Goal: Answer question/provide support

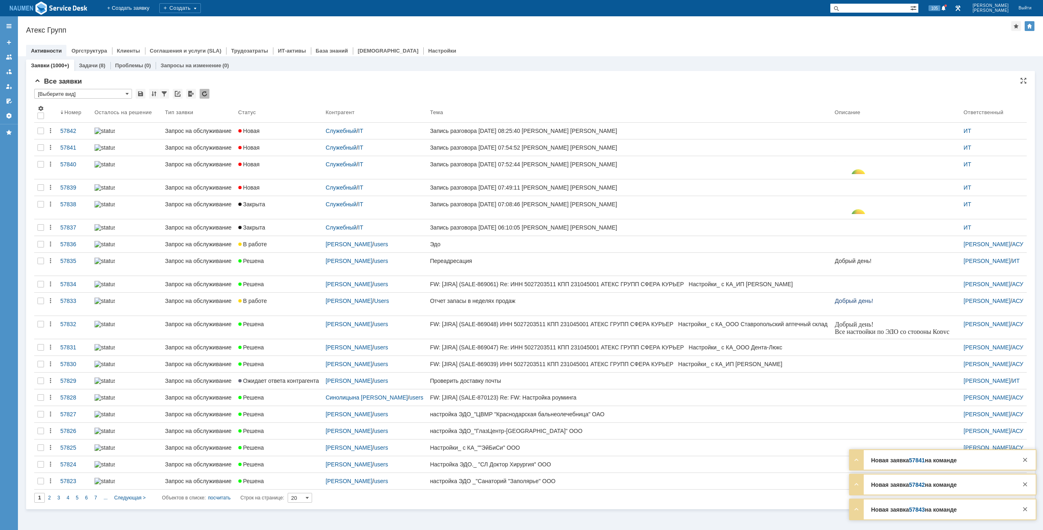
click at [95, 91] on input "[Выберите вид]" at bounding box center [83, 94] width 98 height 10
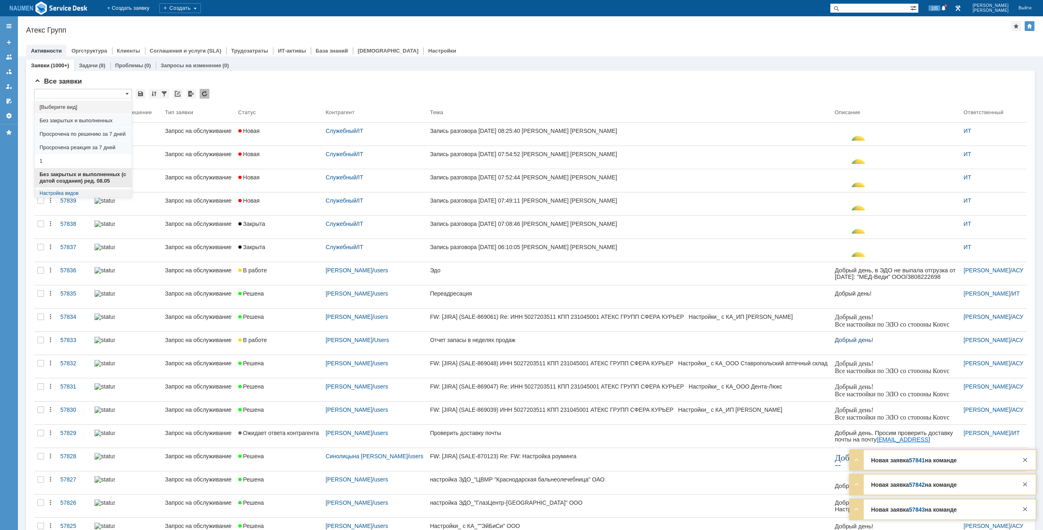
click at [83, 171] on div "Без закрытых и выполненных (с датой создания) ред. 08.05" at bounding box center [83, 178] width 97 height 20
type input "Без закрытых и выполненных (с датой создания) ред. 08.05"
type input "50"
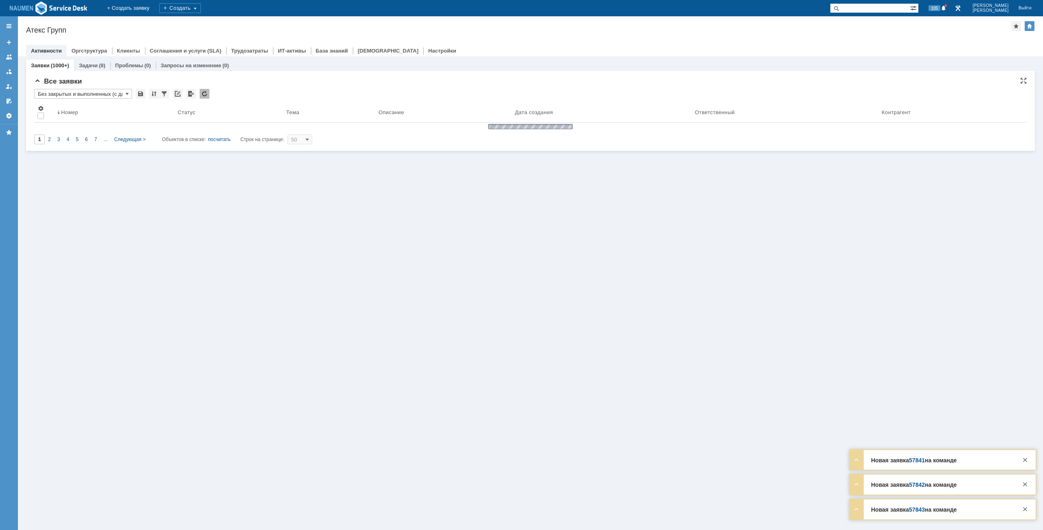
type input "Без закрытых и выполненных (с датой создания) ред. 08.05"
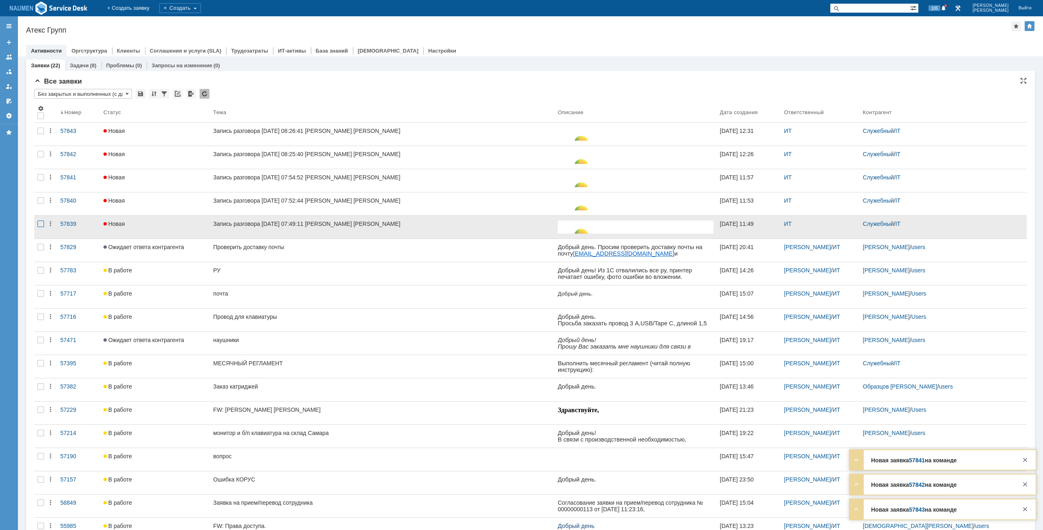
click at [42, 134] on div at bounding box center [41, 131] width 7 height 7
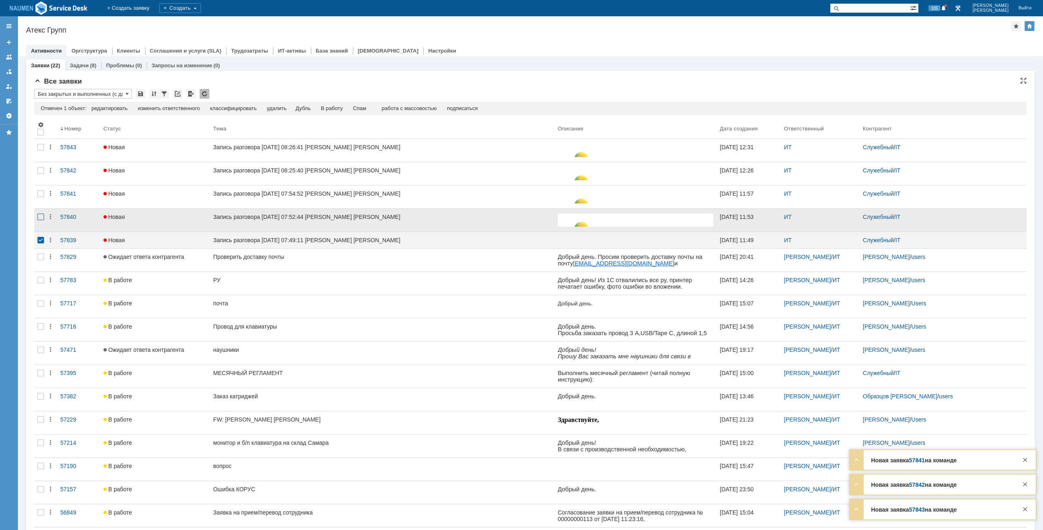
click at [42, 174] on div at bounding box center [41, 170] width 7 height 7
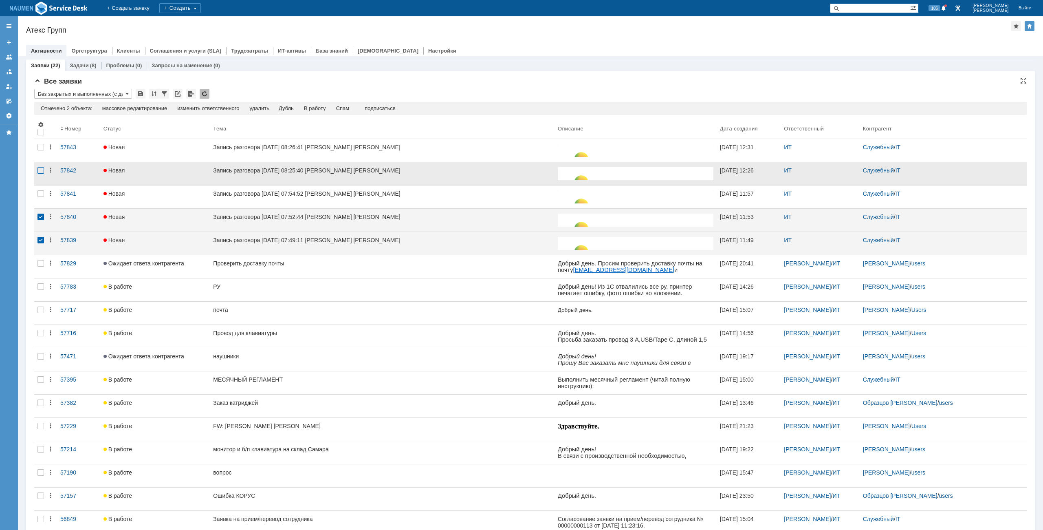
click at [44, 170] on div at bounding box center [41, 170] width 7 height 7
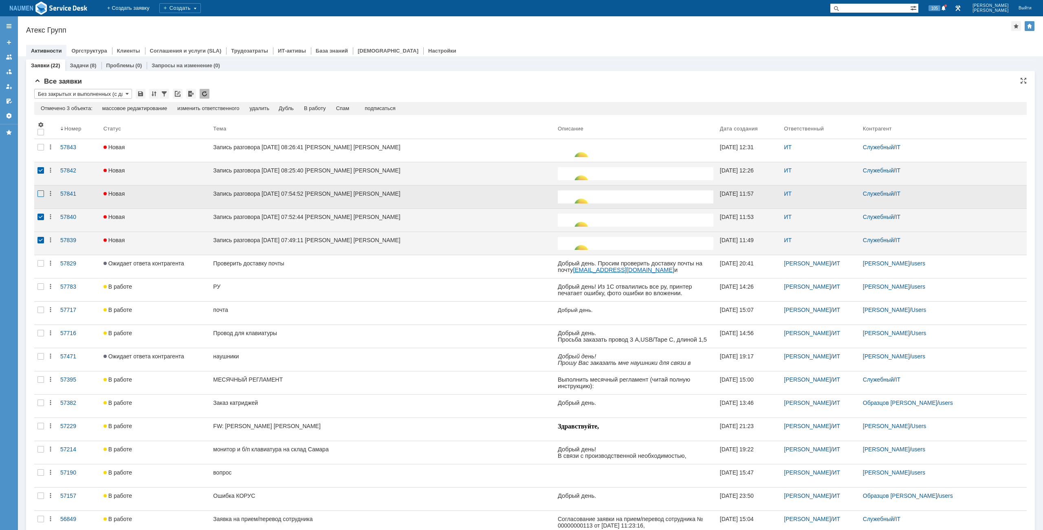
click at [42, 150] on div at bounding box center [41, 147] width 7 height 7
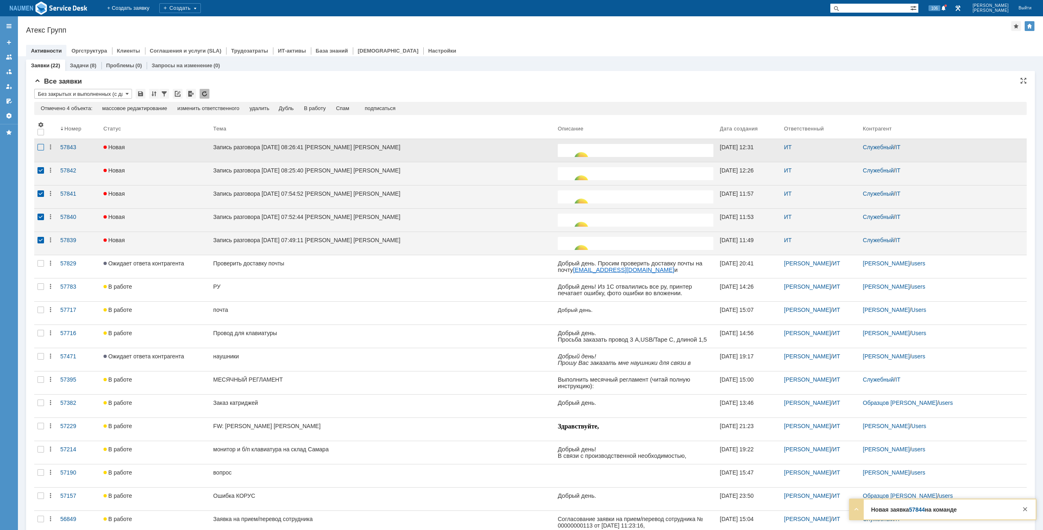
click at [38, 148] on div at bounding box center [41, 147] width 7 height 7
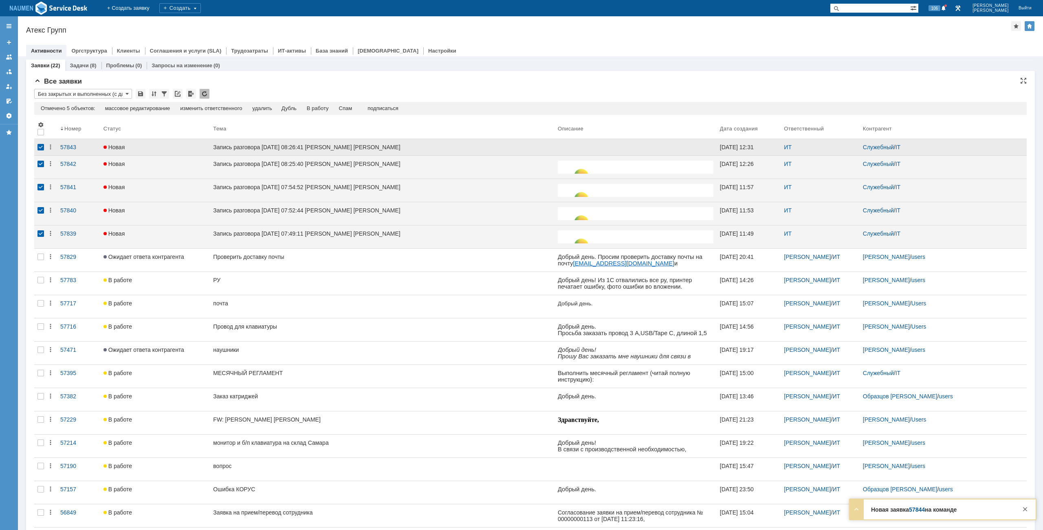
click at [38, 148] on div at bounding box center [41, 147] width 7 height 7
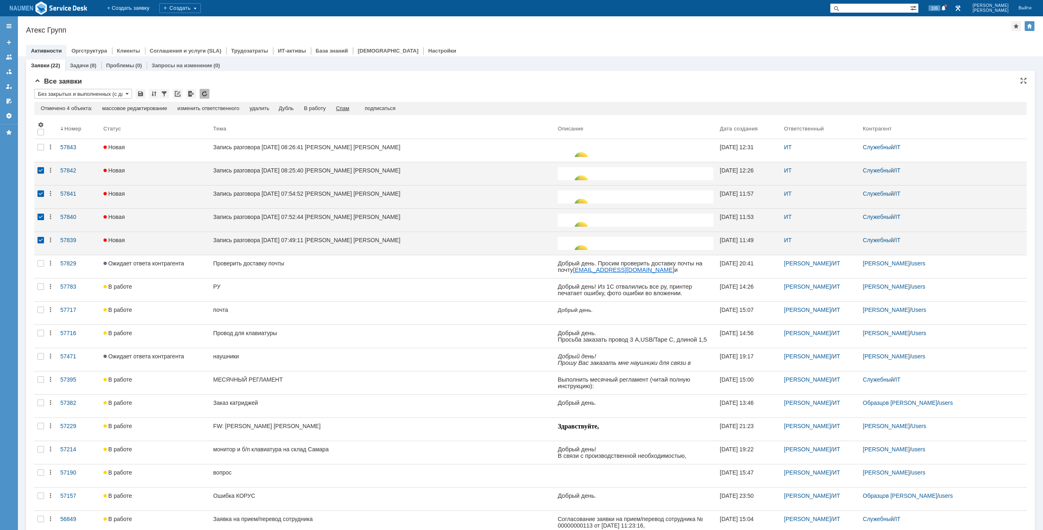
click at [346, 107] on div "Спам" at bounding box center [342, 108] width 13 height 7
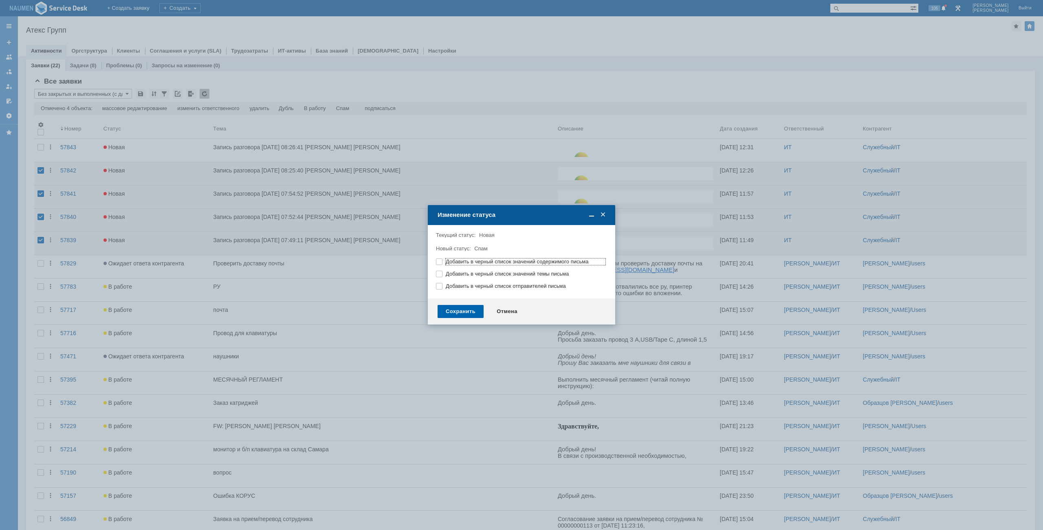
click at [452, 314] on div "Сохранить" at bounding box center [461, 311] width 46 height 13
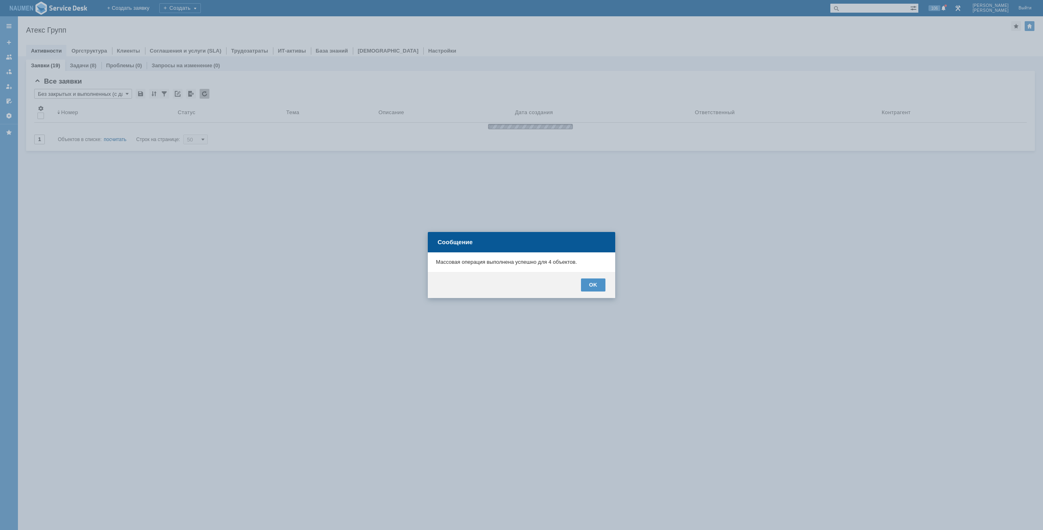
click at [141, 256] on div at bounding box center [521, 265] width 1043 height 530
click at [595, 285] on div "OK" at bounding box center [593, 284] width 24 height 13
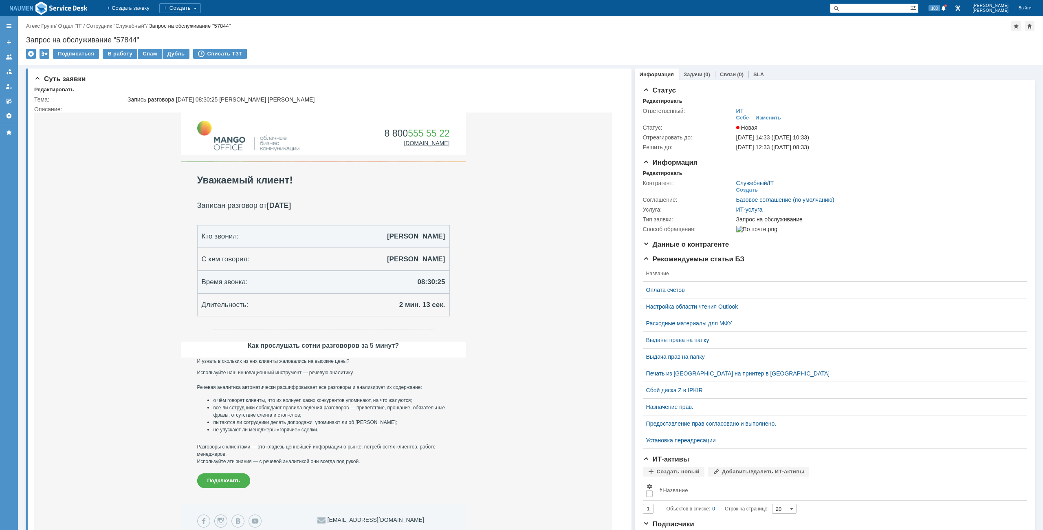
click at [68, 89] on div "Редактировать" at bounding box center [54, 89] width 40 height 7
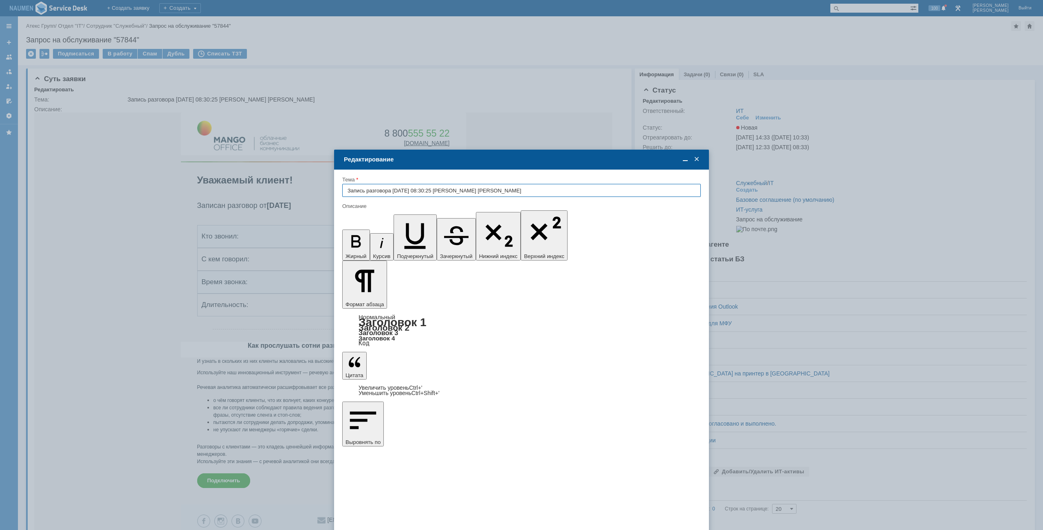
click at [540, 191] on input "Запись разговора [DATE] 08:30:25 [PERSON_NAME] [PERSON_NAME]" at bounding box center [521, 190] width 359 height 13
type input "G"
type input "Прошу помочь создать папку в почте"
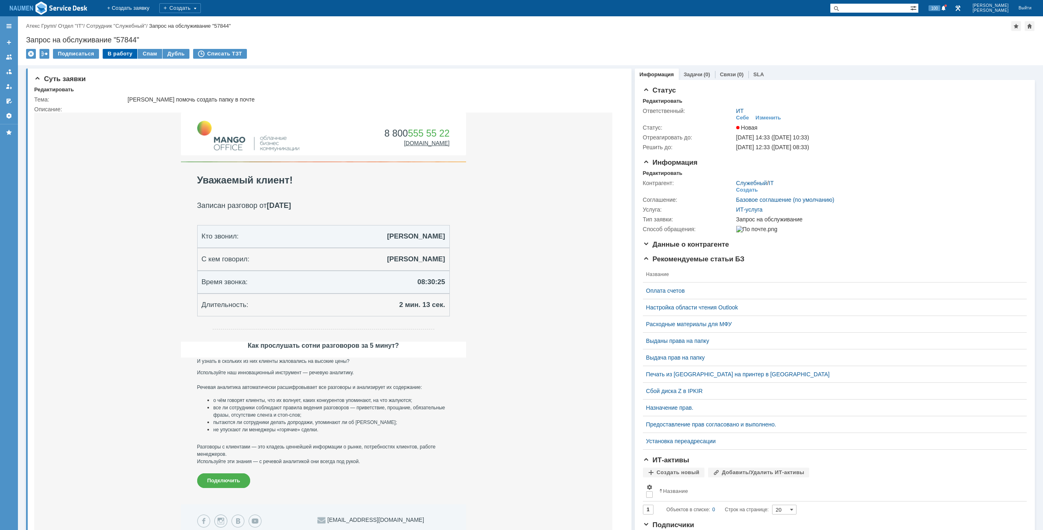
click at [113, 49] on div "В работу" at bounding box center [120, 54] width 35 height 10
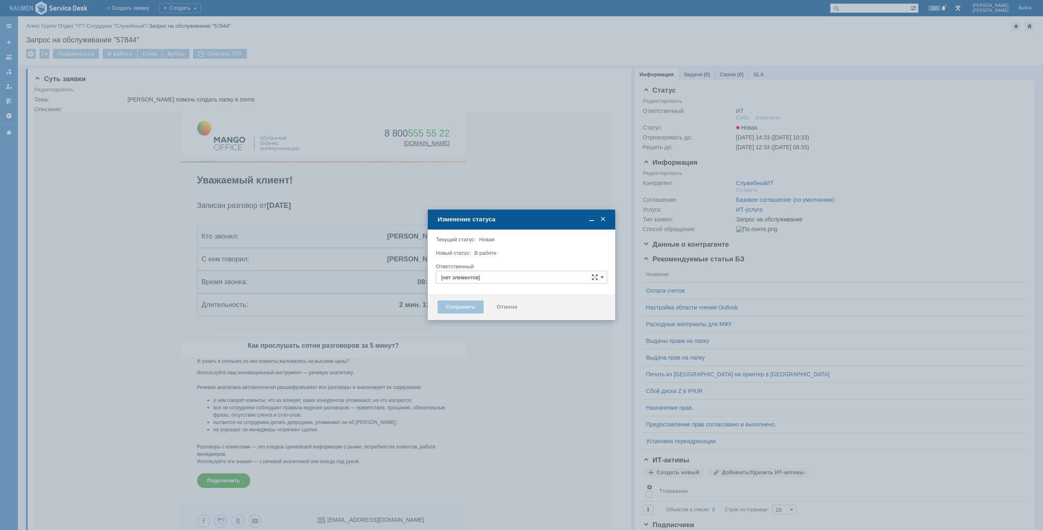
type input "ИТ"
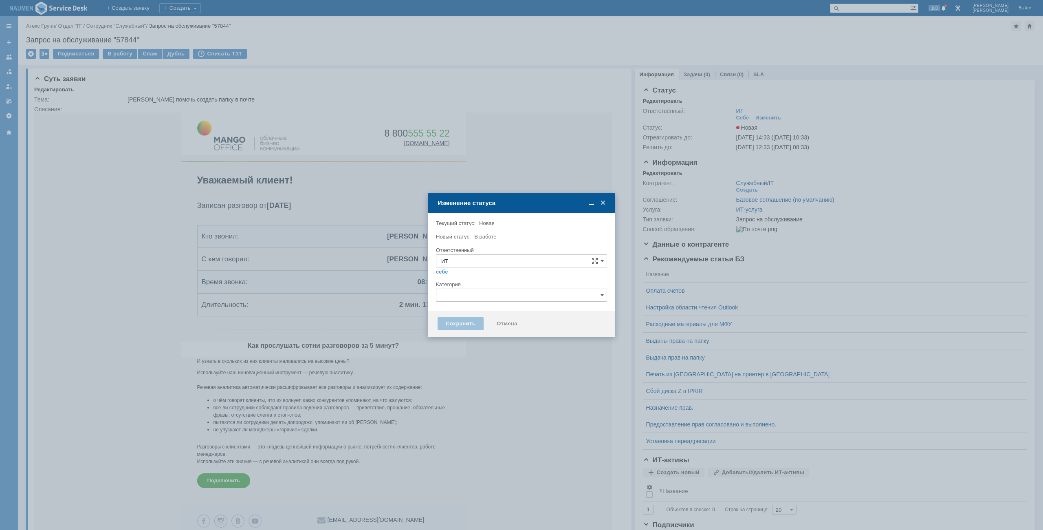
type input "[PERSON_NAME]"
click at [454, 292] on input "text" at bounding box center [521, 295] width 171 height 13
click at [454, 354] on span "Почта" at bounding box center [521, 354] width 161 height 7
type input "Почта"
click at [459, 326] on div "Сохранить" at bounding box center [461, 323] width 46 height 13
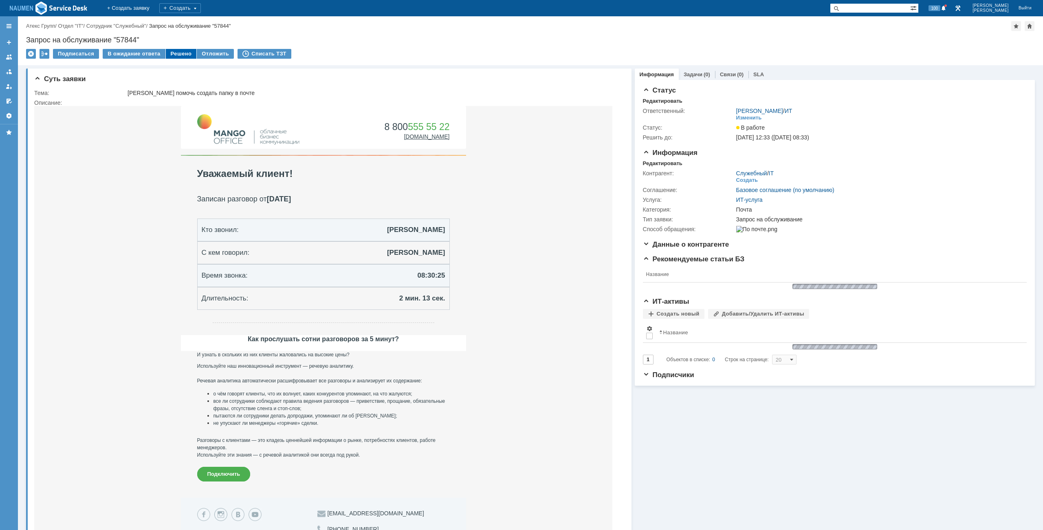
click at [182, 49] on div "Решено" at bounding box center [181, 54] width 31 height 10
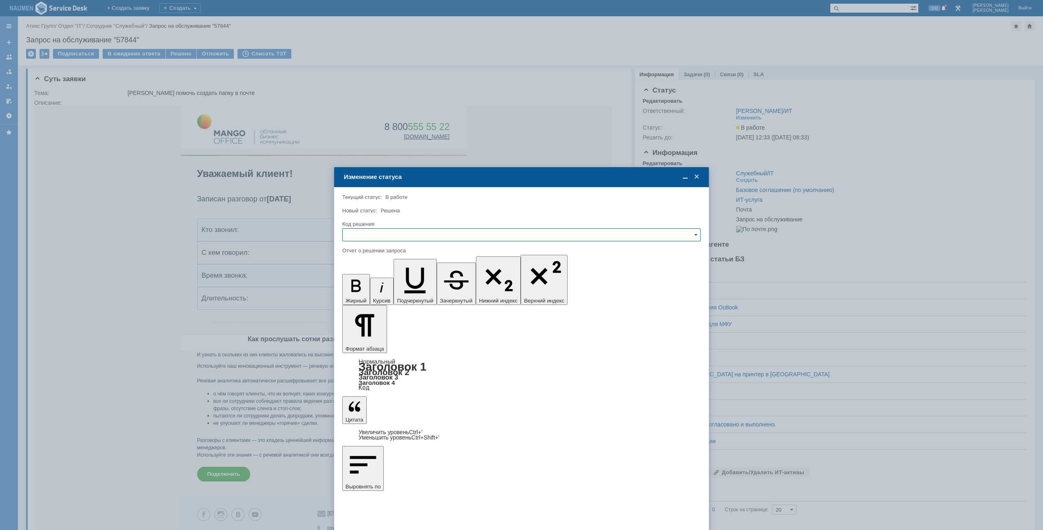
click at [440, 234] on input "text" at bounding box center [521, 234] width 359 height 13
click at [373, 287] on div "Решено" at bounding box center [522, 290] width 358 height 13
type input "Решено"
